Goal: Information Seeking & Learning: Learn about a topic

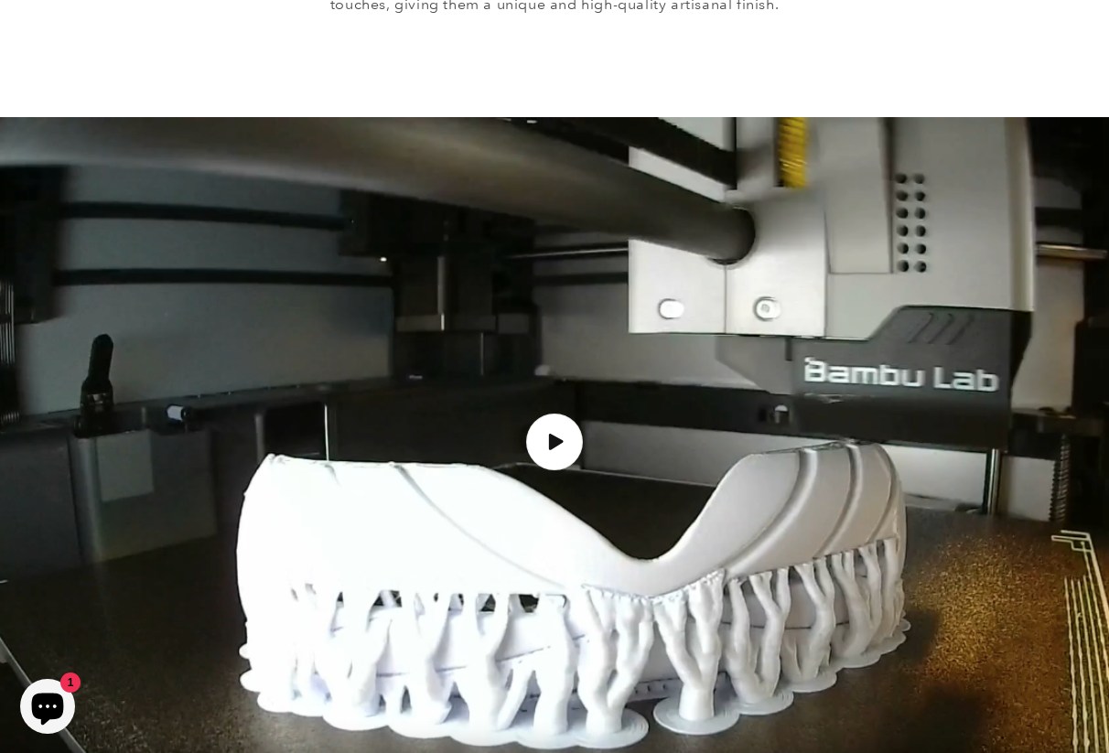
scroll to position [1933, 0]
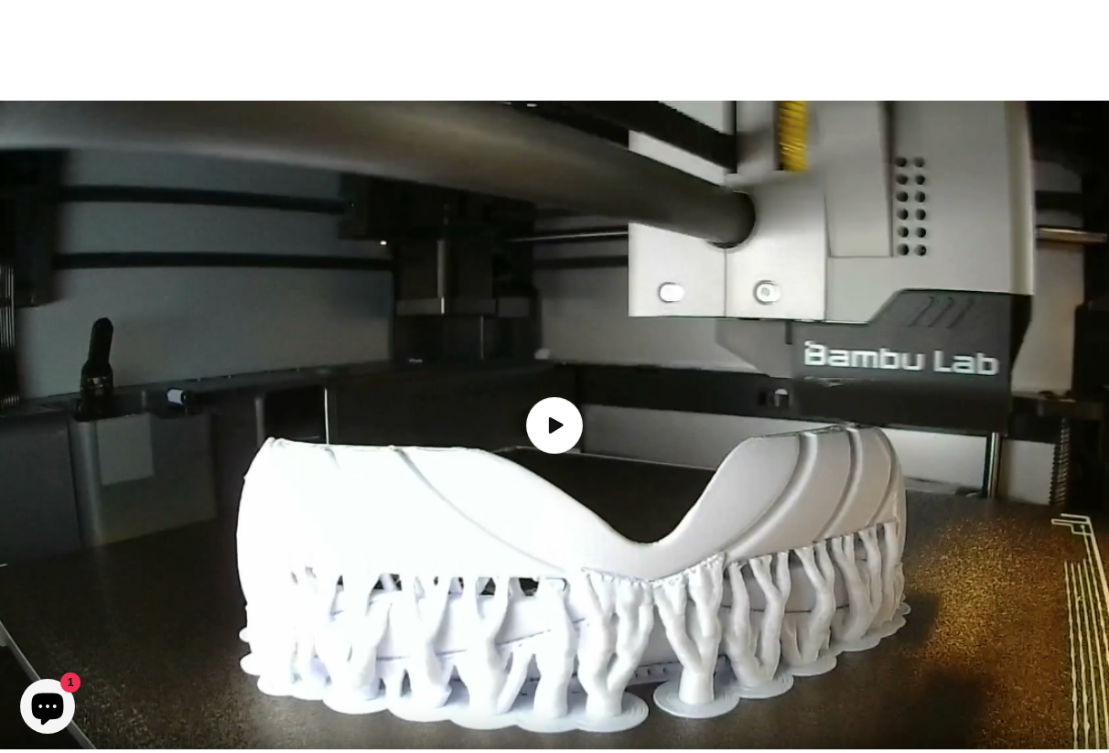
click at [577, 352] on img "Load video: How the Inuit goggles are made" at bounding box center [554, 425] width 1109 height 649
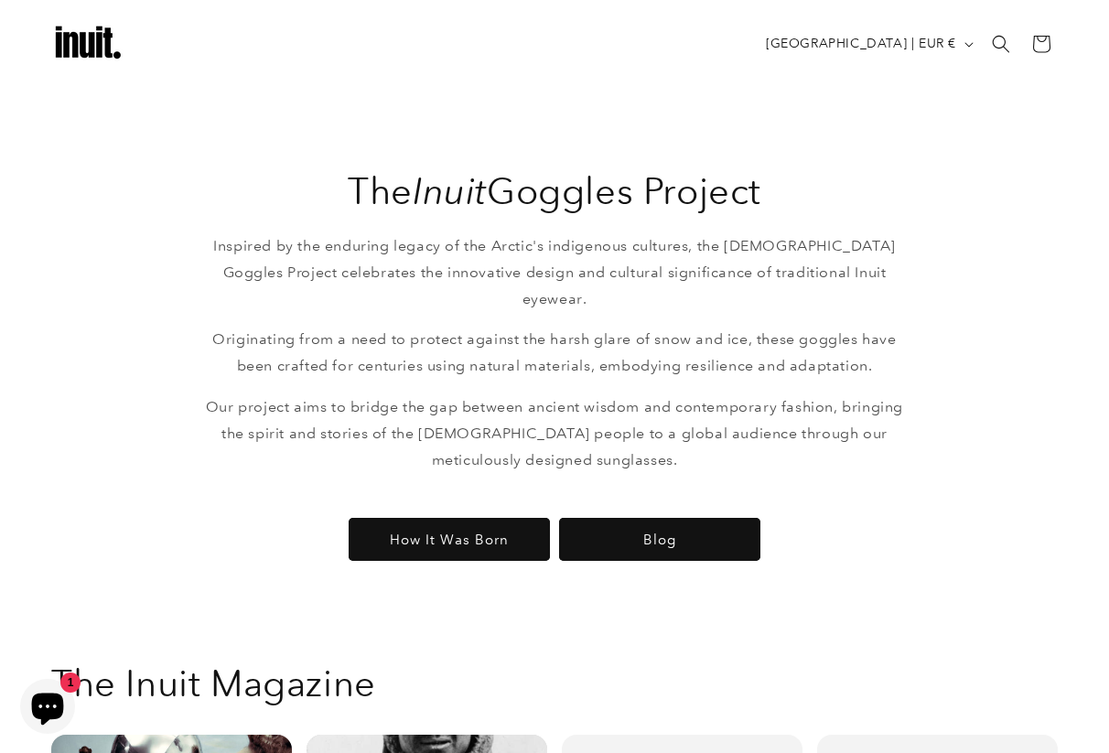
scroll to position [2565, 0]
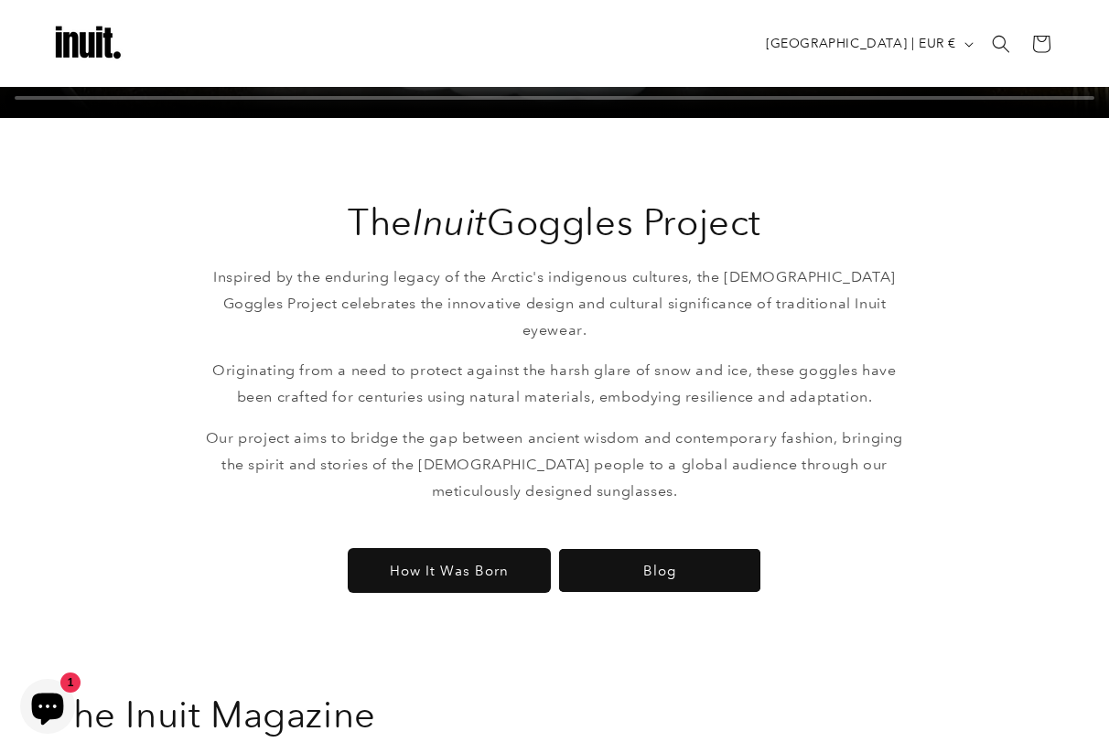
click at [450, 549] on link "How It Was Born" at bounding box center [449, 570] width 201 height 43
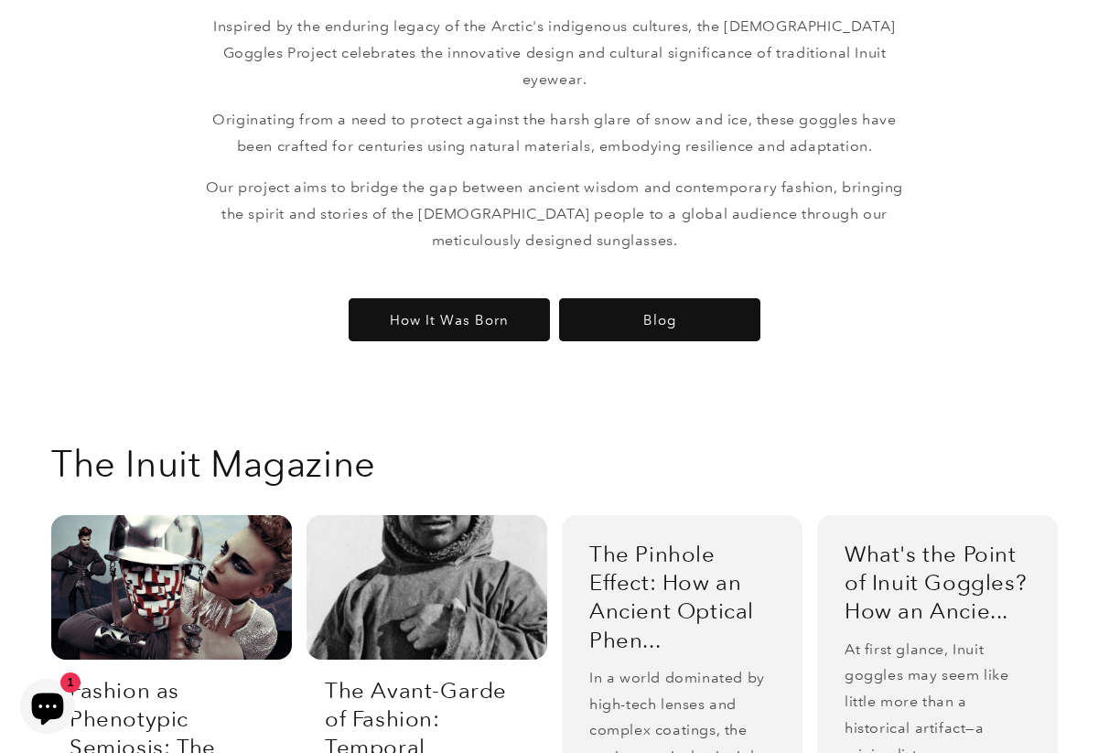
scroll to position [2824, 0]
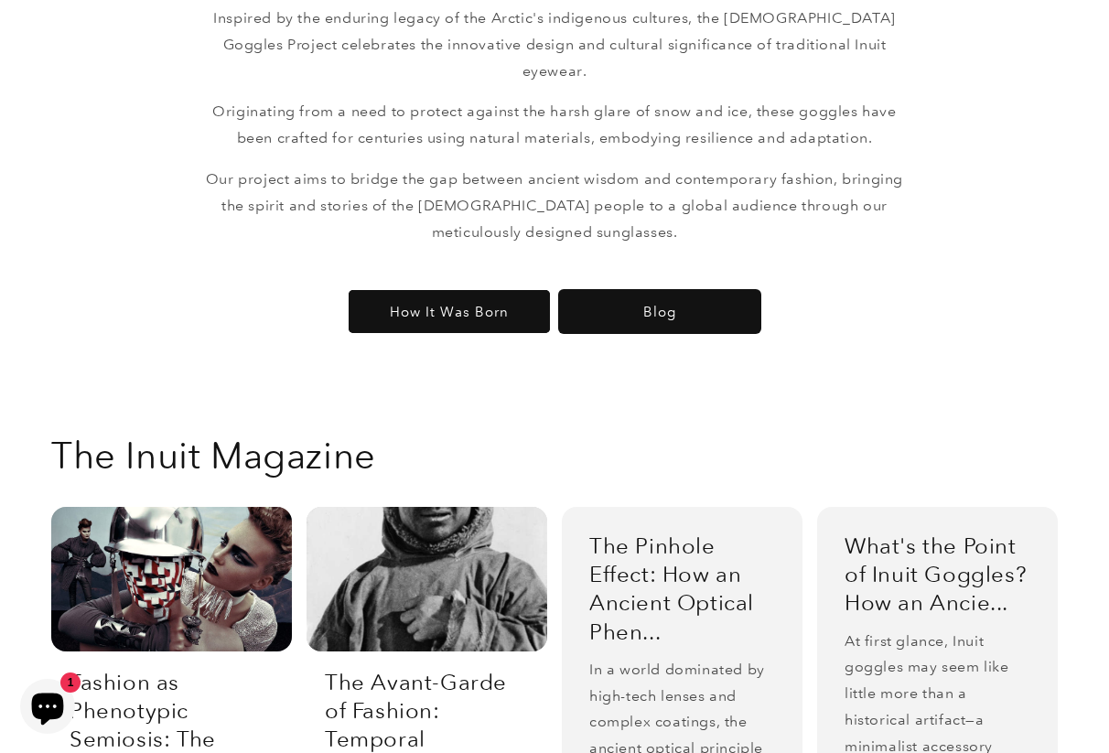
click at [611, 290] on link "Blog" at bounding box center [659, 311] width 201 height 43
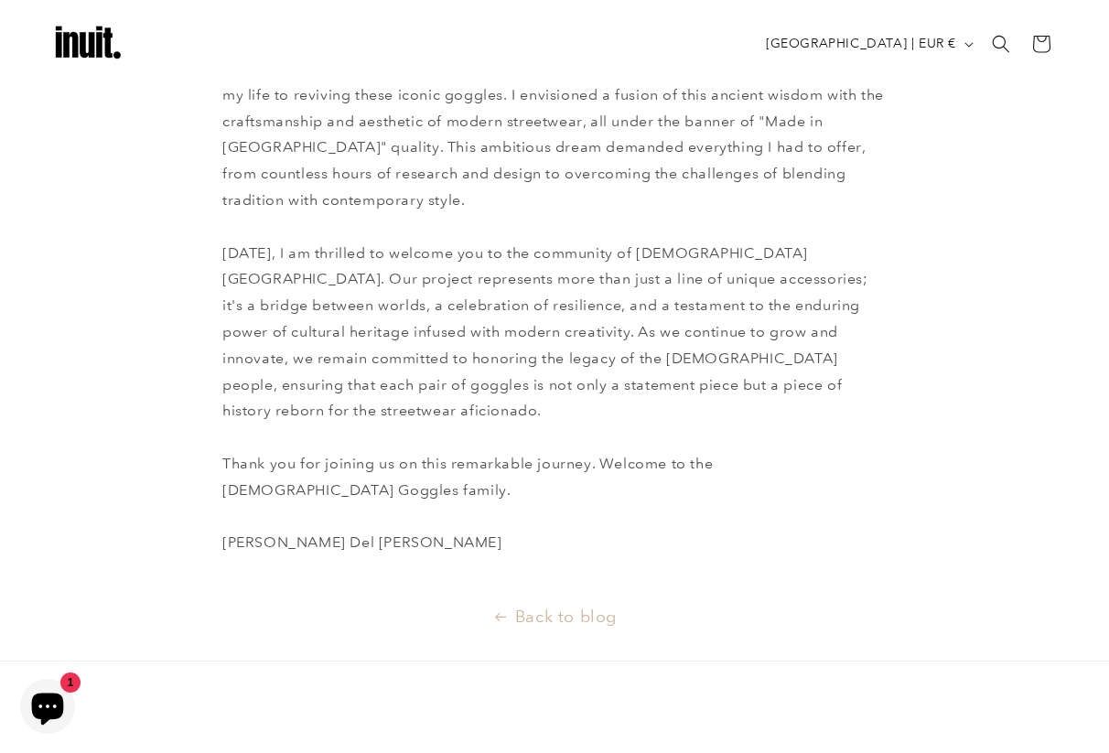
scroll to position [657, 0]
click at [508, 604] on link "Back to blog" at bounding box center [554, 618] width 1109 height 29
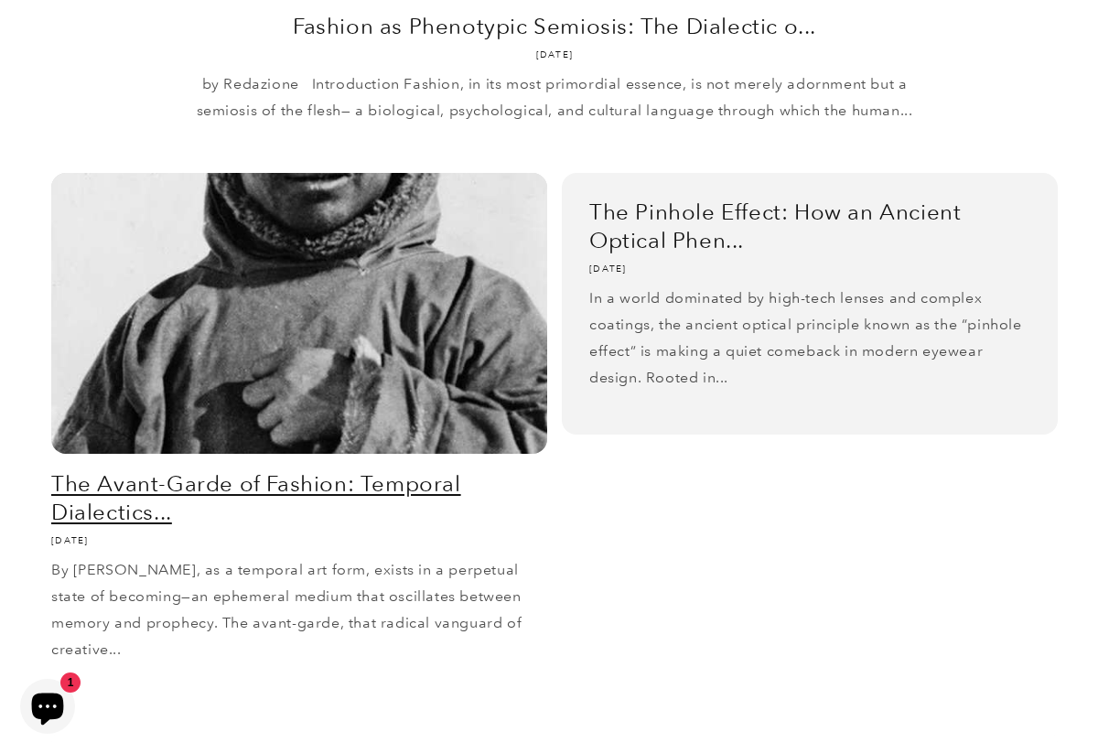
scroll to position [750, 0]
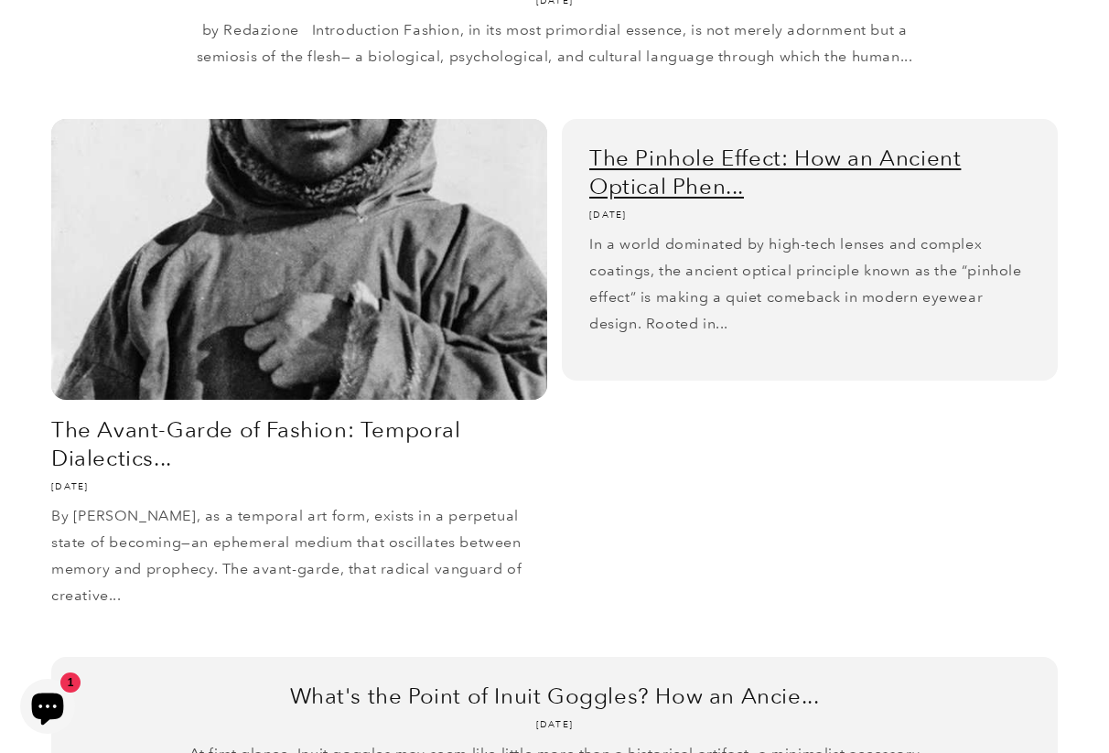
scroll to position [799, 0]
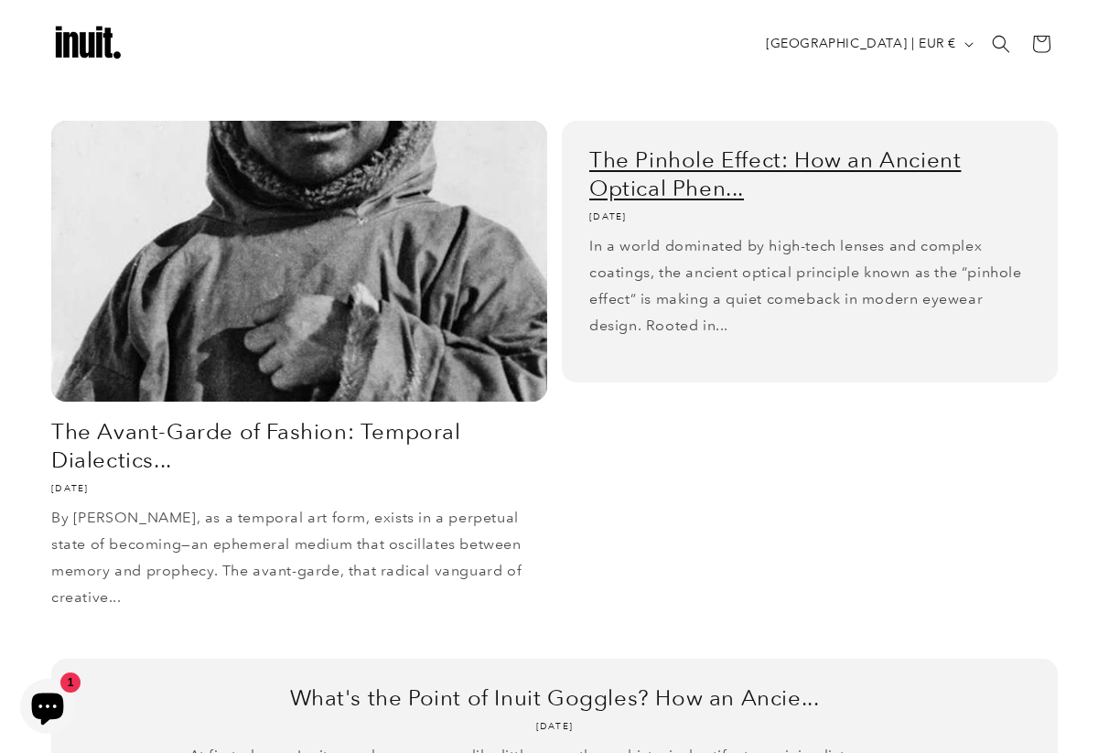
click at [644, 164] on link "The Pinhole Effect: How an Ancient Optical Phen..." at bounding box center [809, 174] width 441 height 57
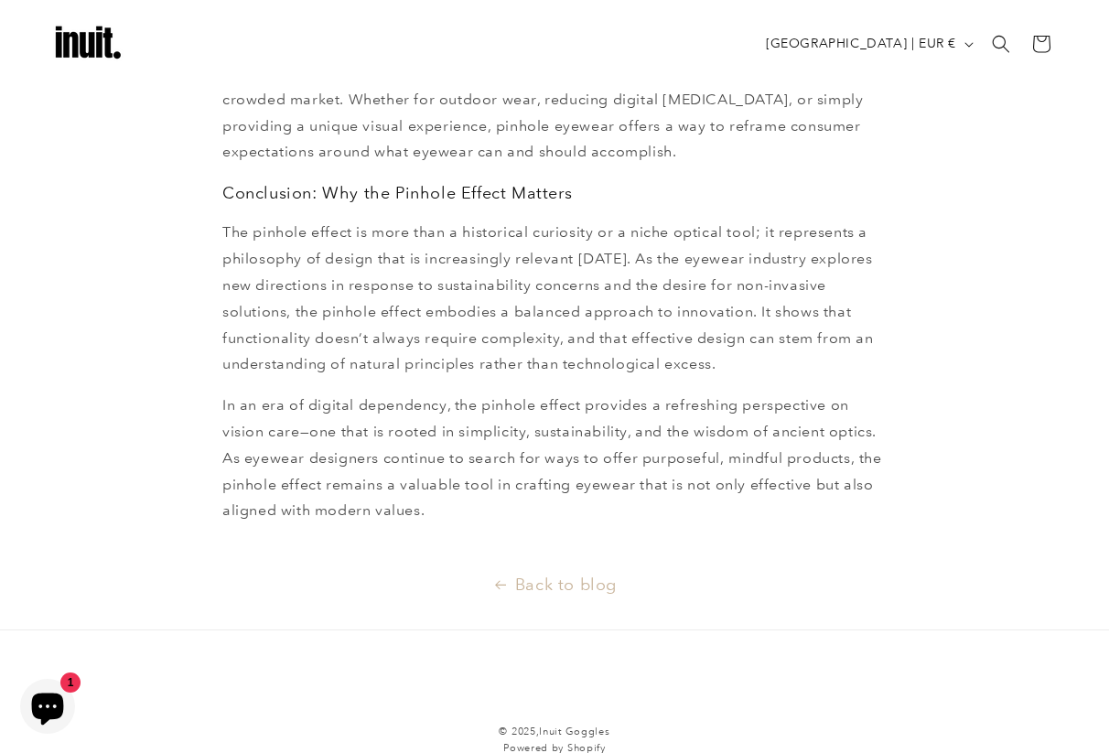
scroll to position [2786, 0]
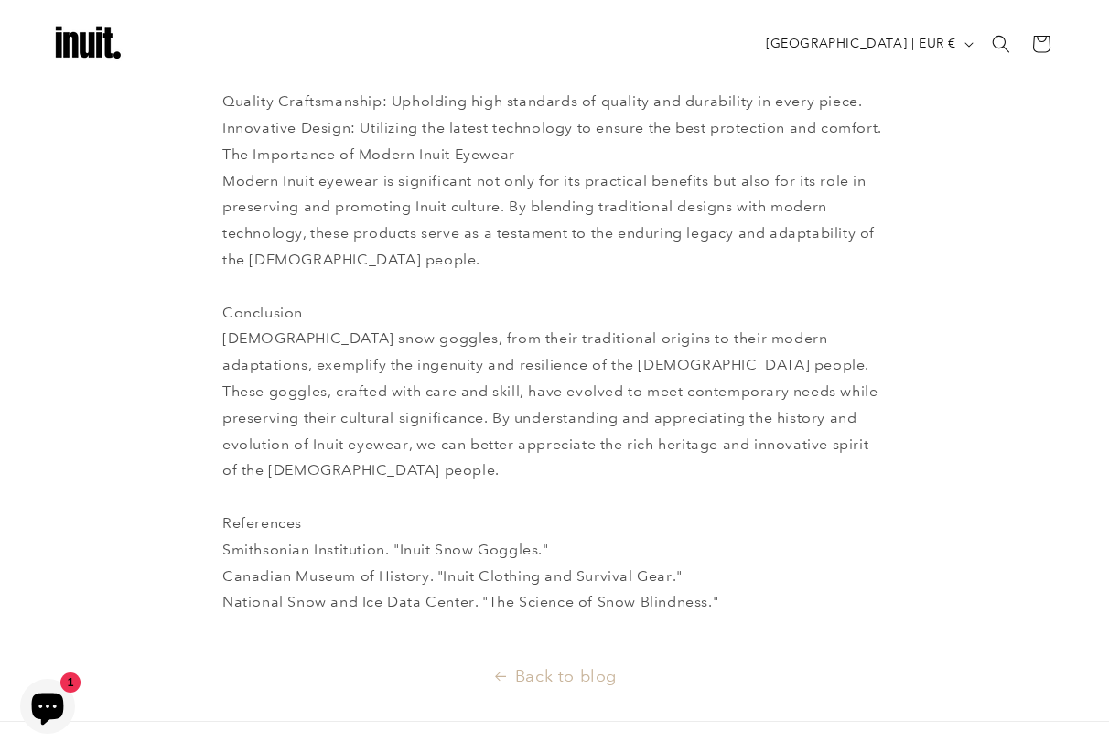
scroll to position [1798, 0]
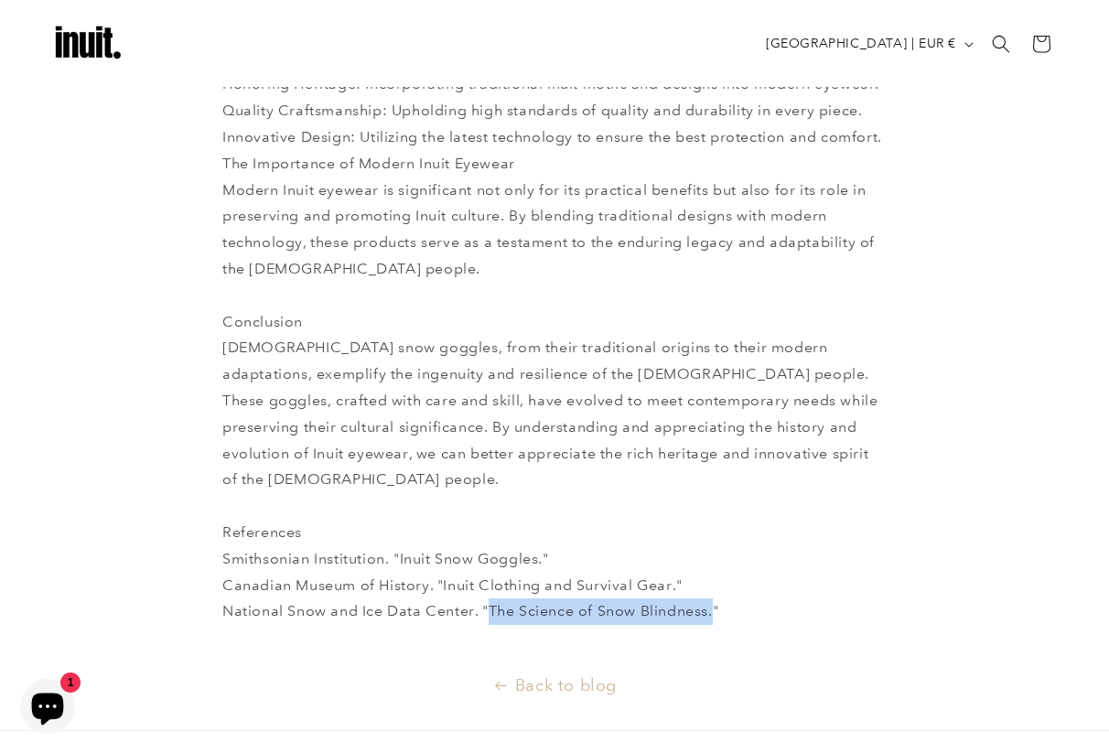
drag, startPoint x: 489, startPoint y: 450, endPoint x: 713, endPoint y: 456, distance: 224.3
